Goal: Task Accomplishment & Management: Manage account settings

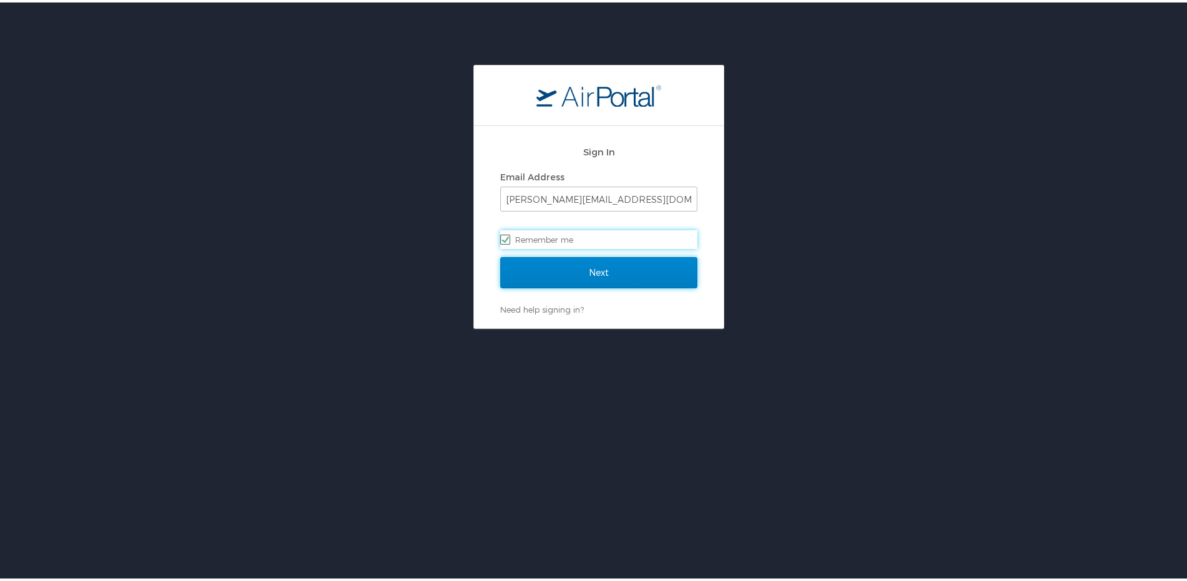
click at [606, 271] on input "Next" at bounding box center [598, 269] width 197 height 31
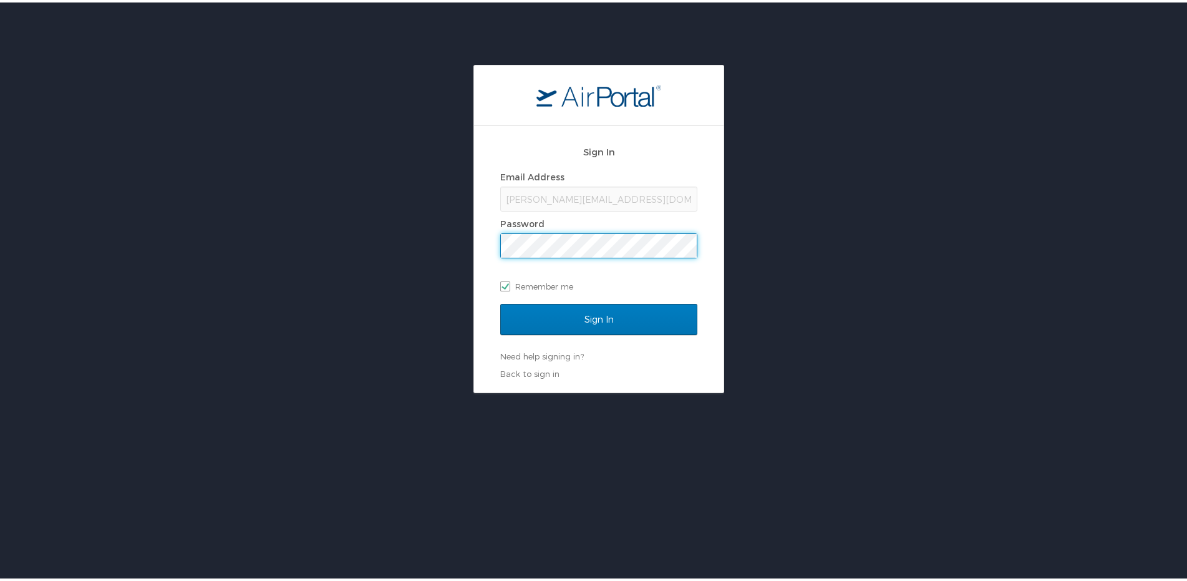
click at [500, 301] on input "Sign In" at bounding box center [598, 316] width 197 height 31
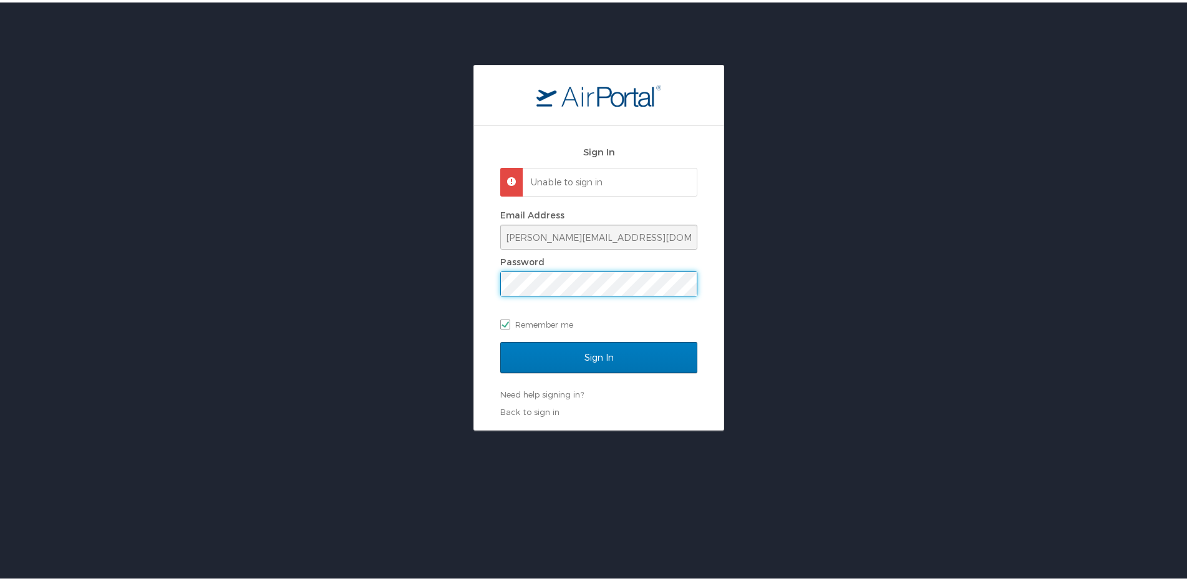
click at [500, 339] on input "Sign In" at bounding box center [598, 354] width 197 height 31
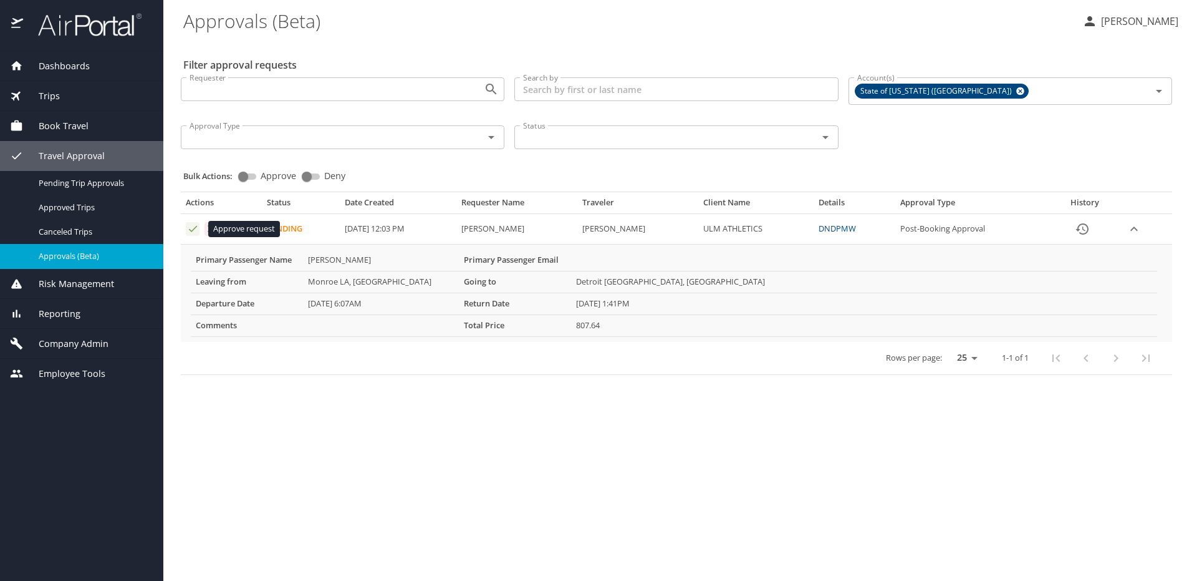
click at [195, 229] on icon "Approval table" at bounding box center [193, 229] width 12 height 12
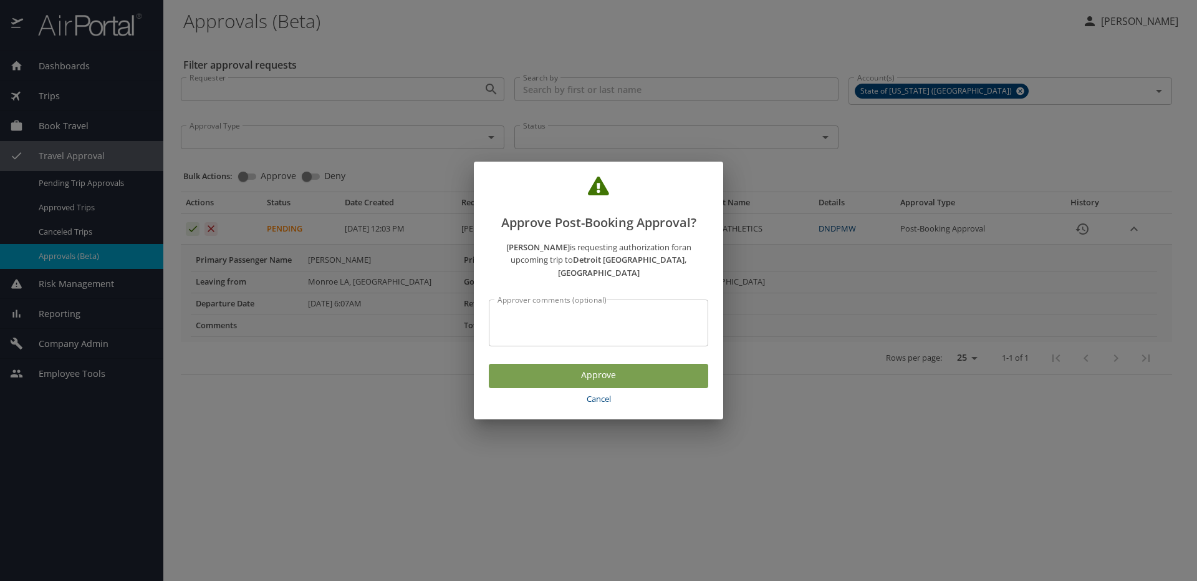
click at [598, 368] on span "Approve" at bounding box center [599, 375] width 200 height 16
